Goal: Task Accomplishment & Management: Use online tool/utility

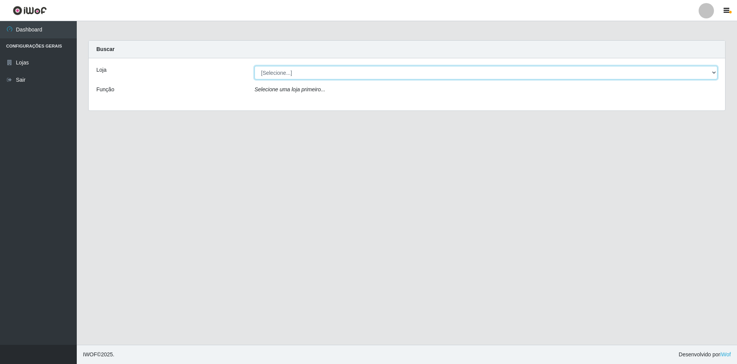
click at [258, 72] on select "[Selecione...] SuperShow - Asa Norte" at bounding box center [485, 72] width 463 height 13
select select "71"
click at [254, 66] on select "[Selecione...] SuperShow - Asa Norte" at bounding box center [485, 72] width 463 height 13
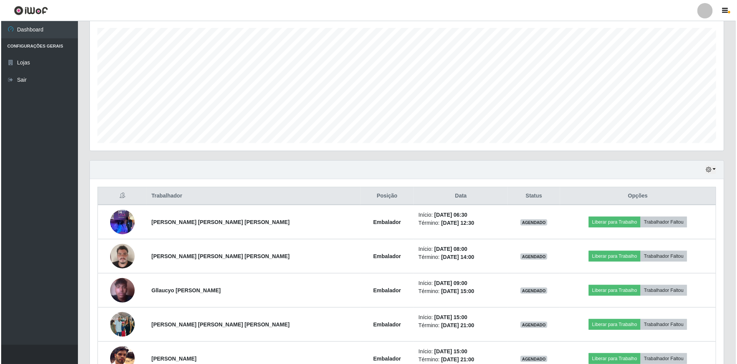
scroll to position [182, 0]
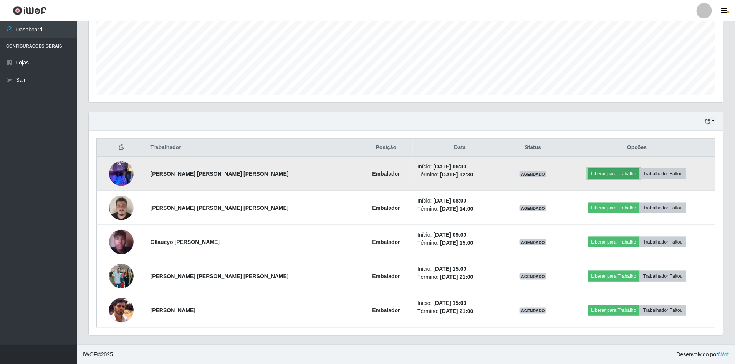
click at [619, 174] on button "Liberar para Trabalho" at bounding box center [614, 174] width 52 height 11
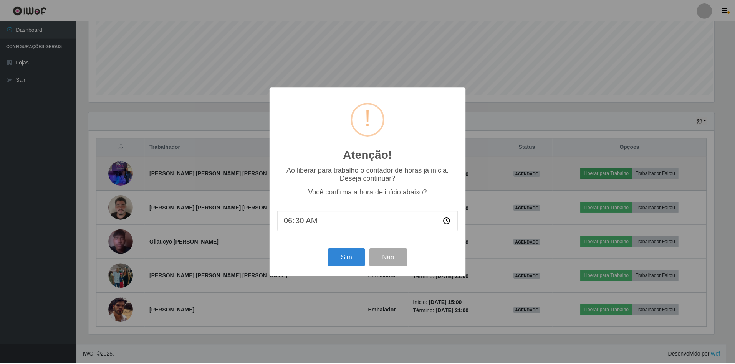
scroll to position [160, 627]
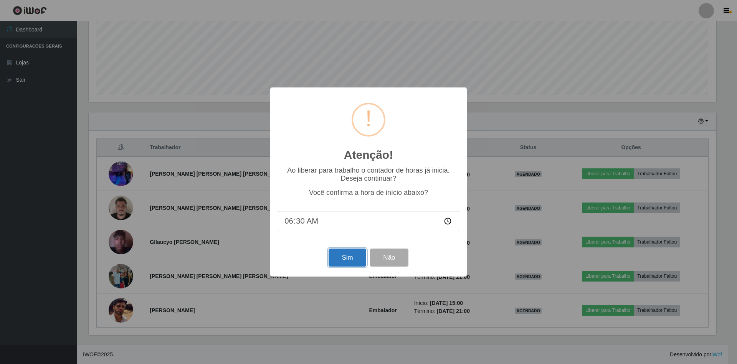
click at [347, 259] on button "Sim" at bounding box center [347, 258] width 37 height 18
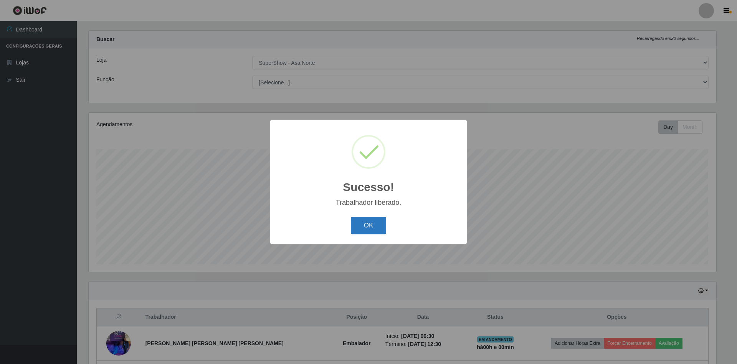
click at [366, 226] on button "OK" at bounding box center [369, 226] width 36 height 18
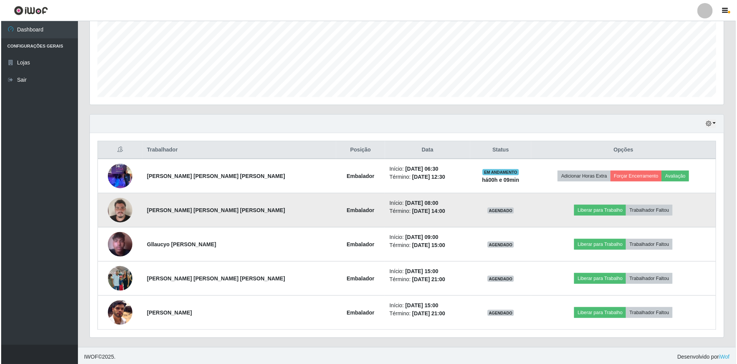
scroll to position [182, 0]
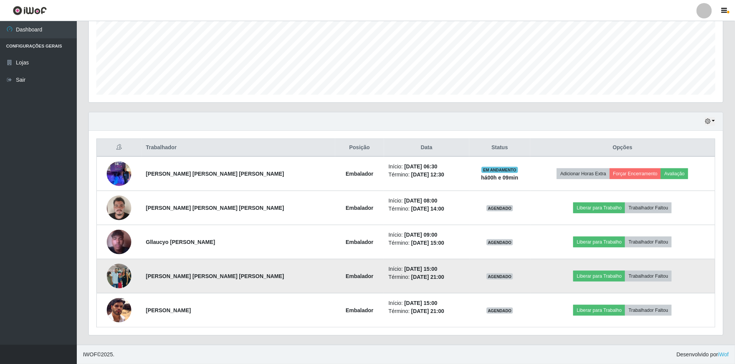
click at [118, 276] on img at bounding box center [119, 276] width 25 height 33
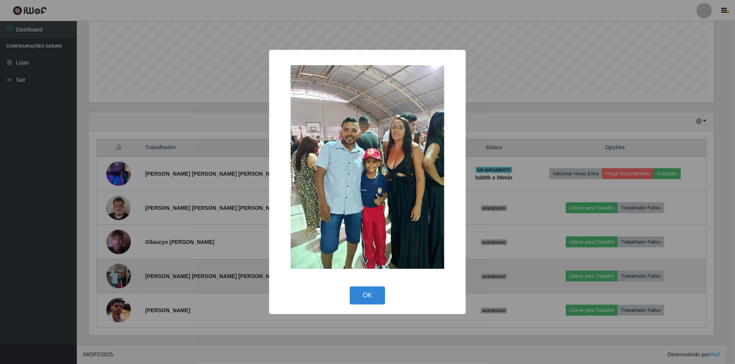
scroll to position [160, 627]
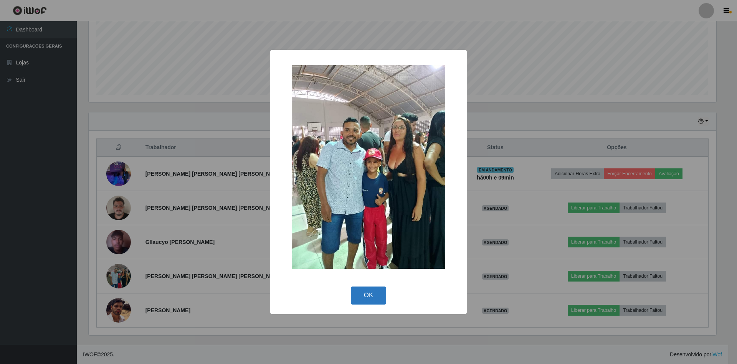
click at [365, 292] on button "OK" at bounding box center [369, 296] width 36 height 18
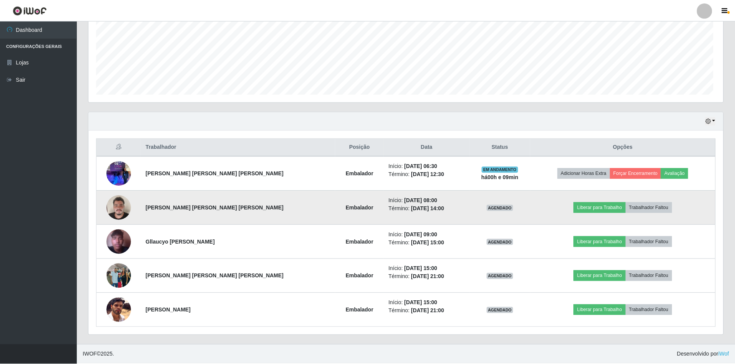
scroll to position [160, 634]
